Goal: Check status

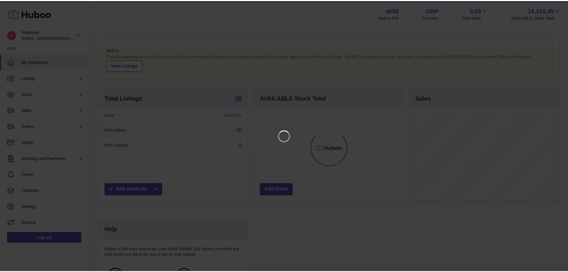
scroll to position [93, 150]
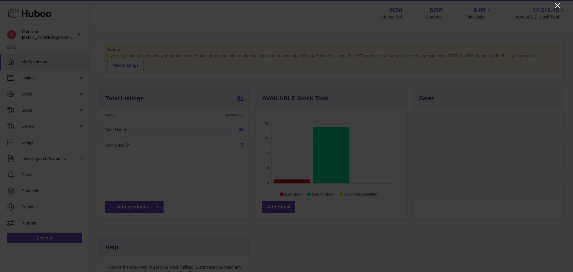
click at [558, 7] on icon "Close" at bounding box center [557, 5] width 7 height 7
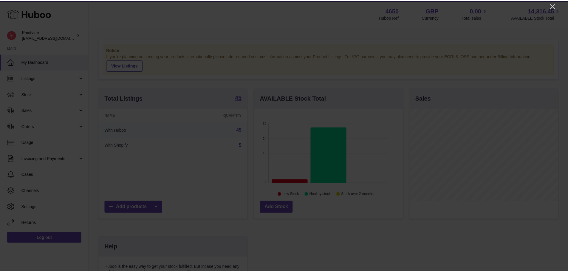
scroll to position [298323, 298268]
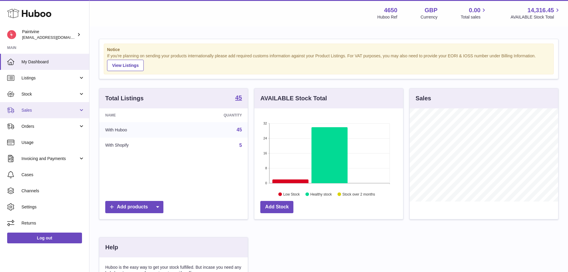
click at [41, 116] on link "Sales" at bounding box center [44, 110] width 89 height 16
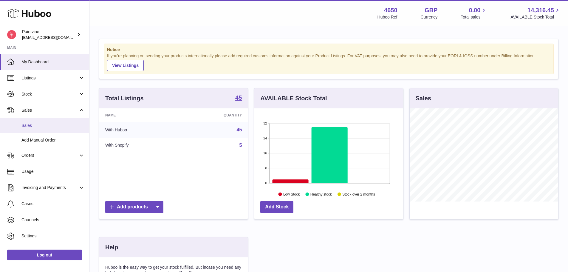
click at [49, 130] on link "Sales" at bounding box center [44, 125] width 89 height 15
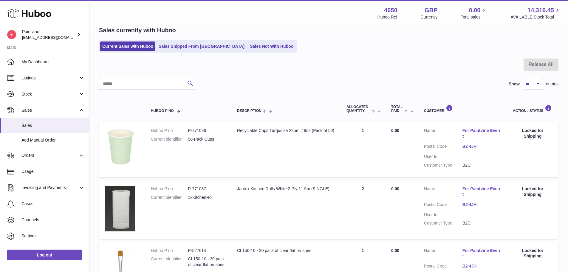
scroll to position [30, 0]
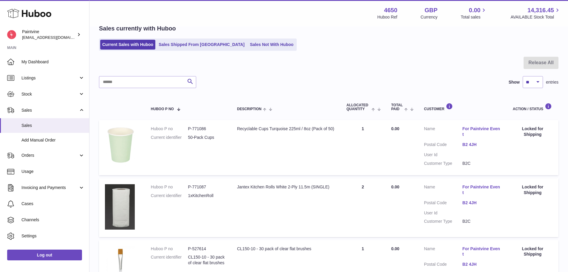
click at [472, 143] on link "B2 4JH" at bounding box center [482, 145] width 38 height 6
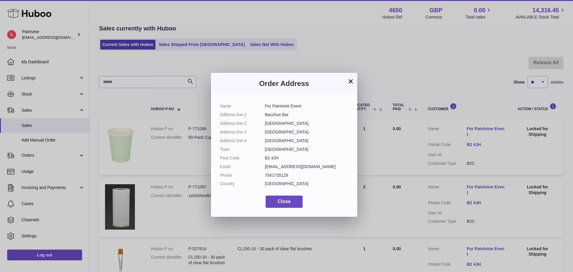
click at [350, 80] on button "×" at bounding box center [350, 81] width 7 height 7
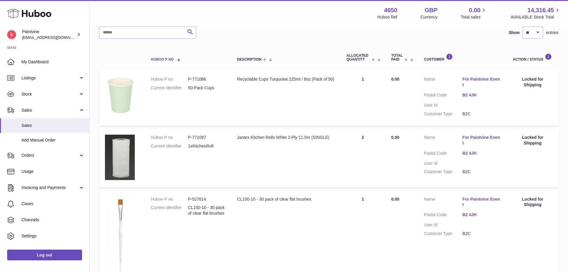
scroll to position [0, 0]
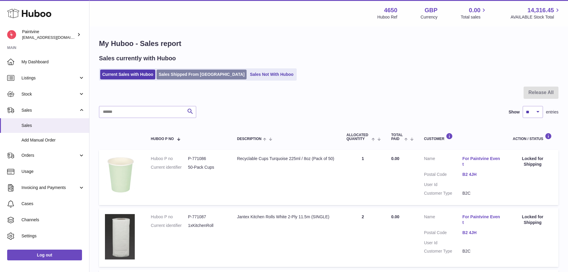
click at [179, 75] on link "Sales Shipped From [GEOGRAPHIC_DATA]" at bounding box center [202, 75] width 90 height 10
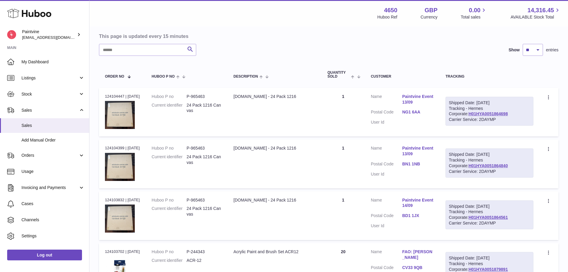
scroll to position [54, 0]
click at [410, 113] on link "NG1 6AA" at bounding box center [418, 112] width 31 height 6
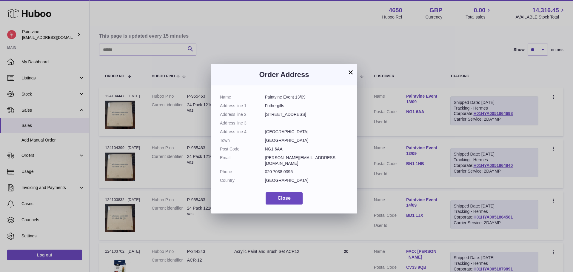
click at [351, 71] on button "×" at bounding box center [350, 72] width 7 height 7
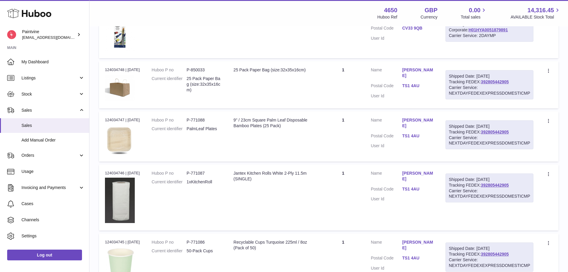
scroll to position [323, 0]
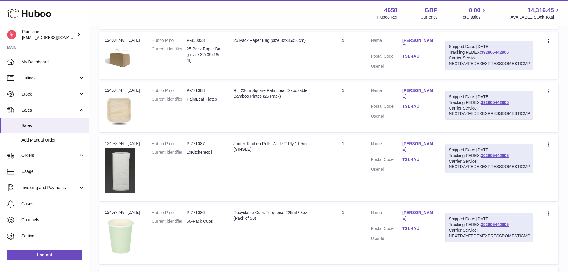
click at [414, 53] on link "TS1 4AU" at bounding box center [418, 56] width 31 height 6
click at [499, 53] on link "392805442905" at bounding box center [495, 52] width 28 height 5
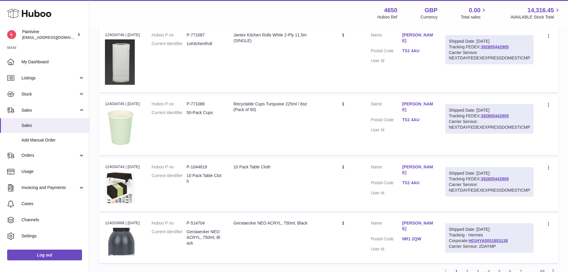
scroll to position [368, 0]
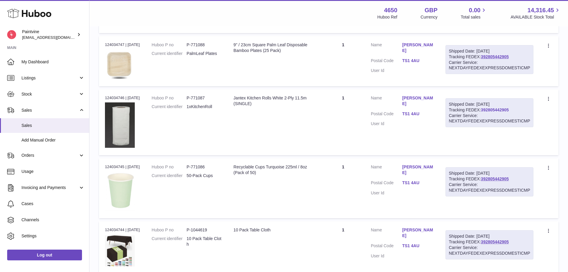
click at [492, 110] on link "392805442905" at bounding box center [495, 109] width 28 height 5
